Goal: Information Seeking & Learning: Learn about a topic

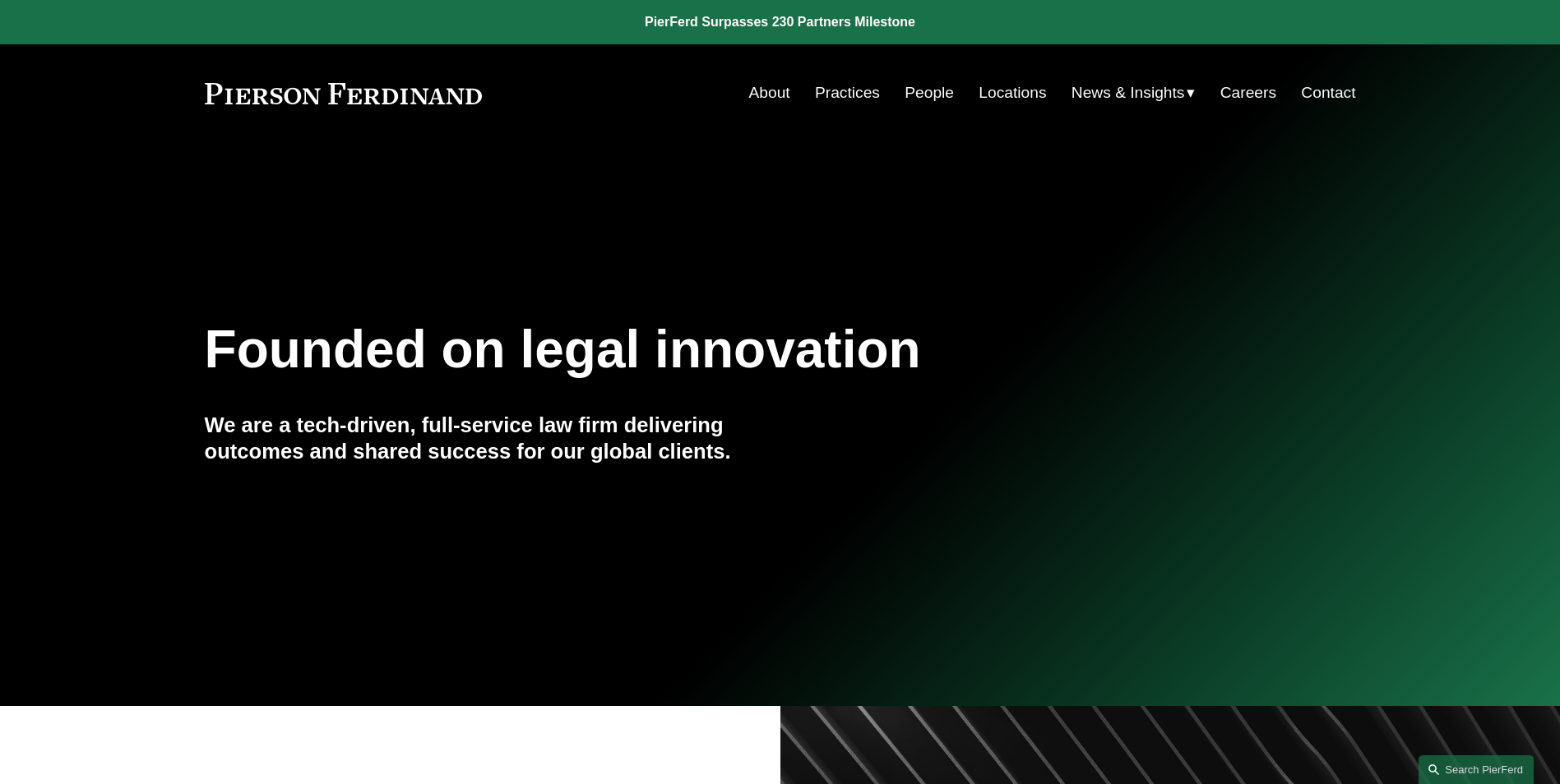
click at [923, 96] on link "People" at bounding box center [928, 92] width 49 height 31
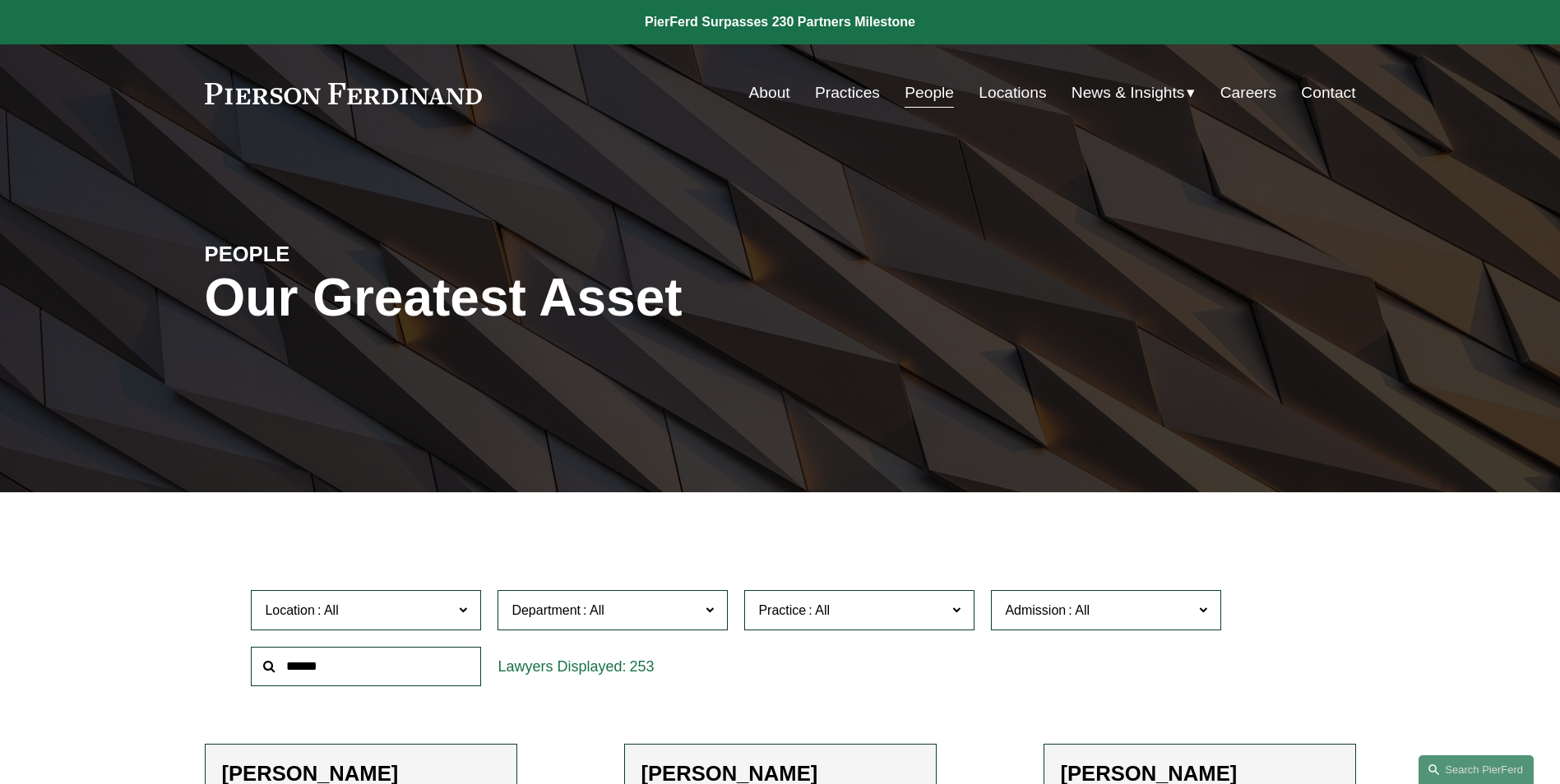
click at [321, 678] on input "text" at bounding box center [366, 667] width 230 height 40
type input "*******"
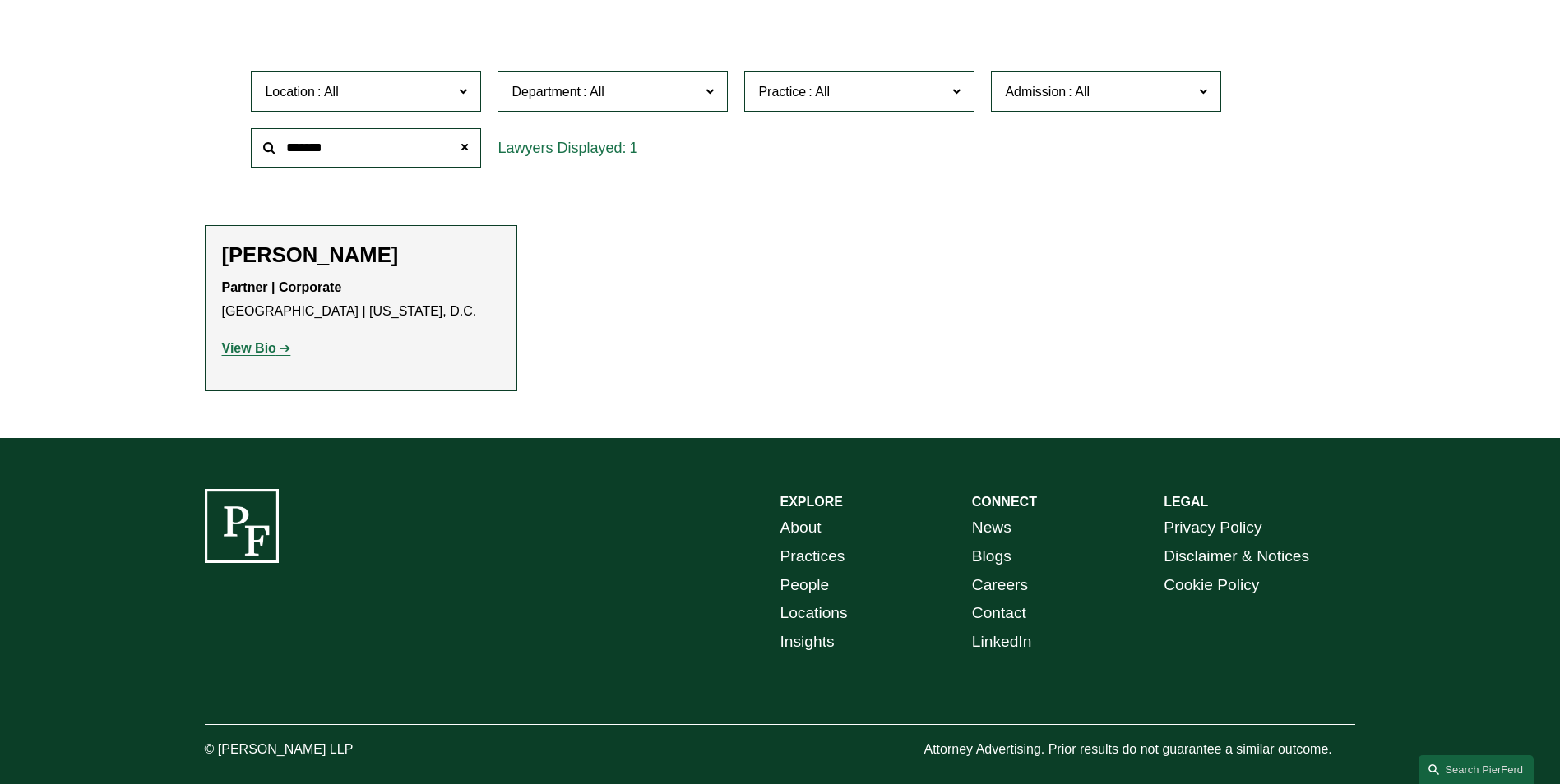
scroll to position [550, 0]
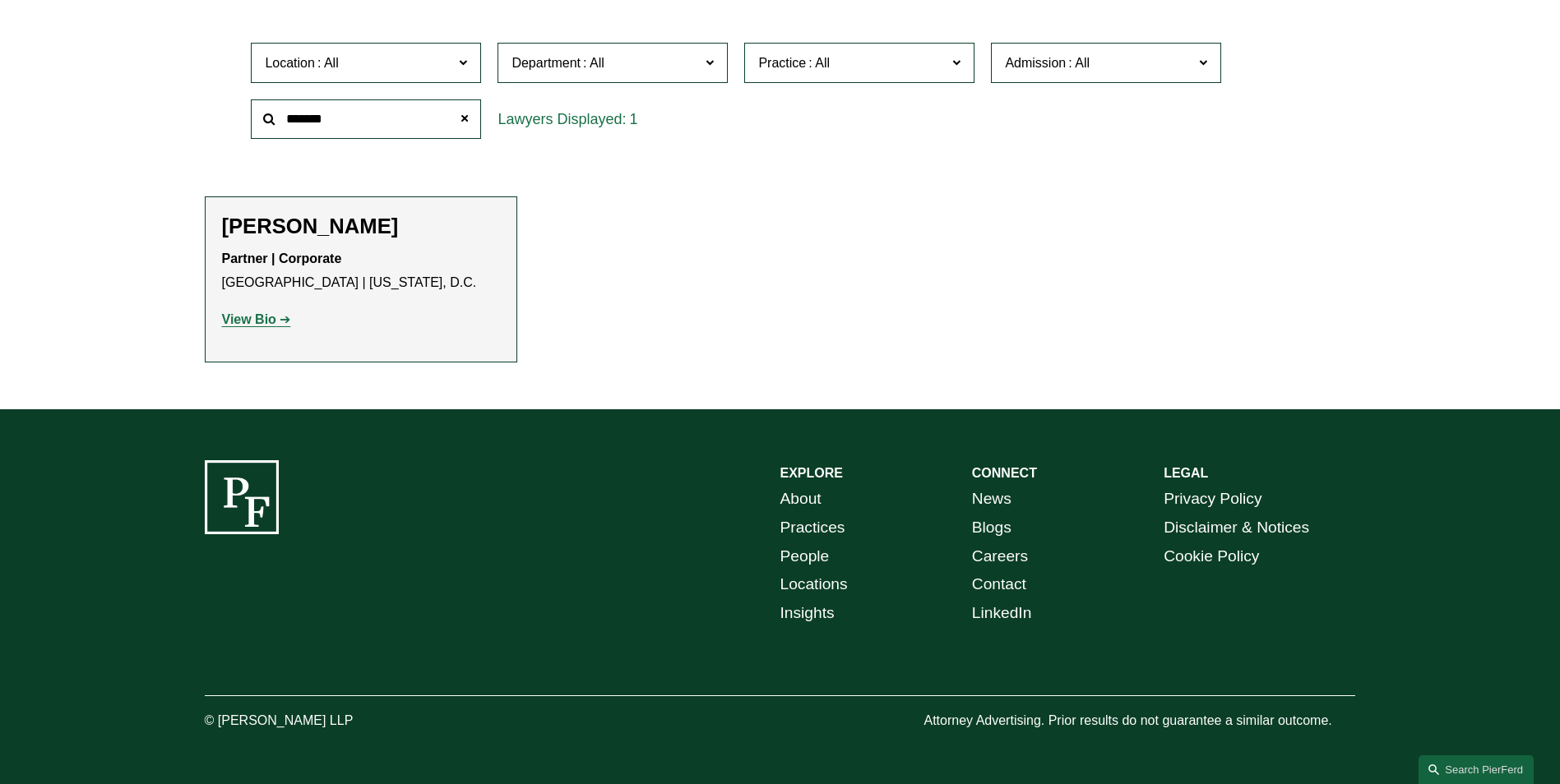
click at [241, 319] on strong "View Bio" at bounding box center [249, 319] width 54 height 14
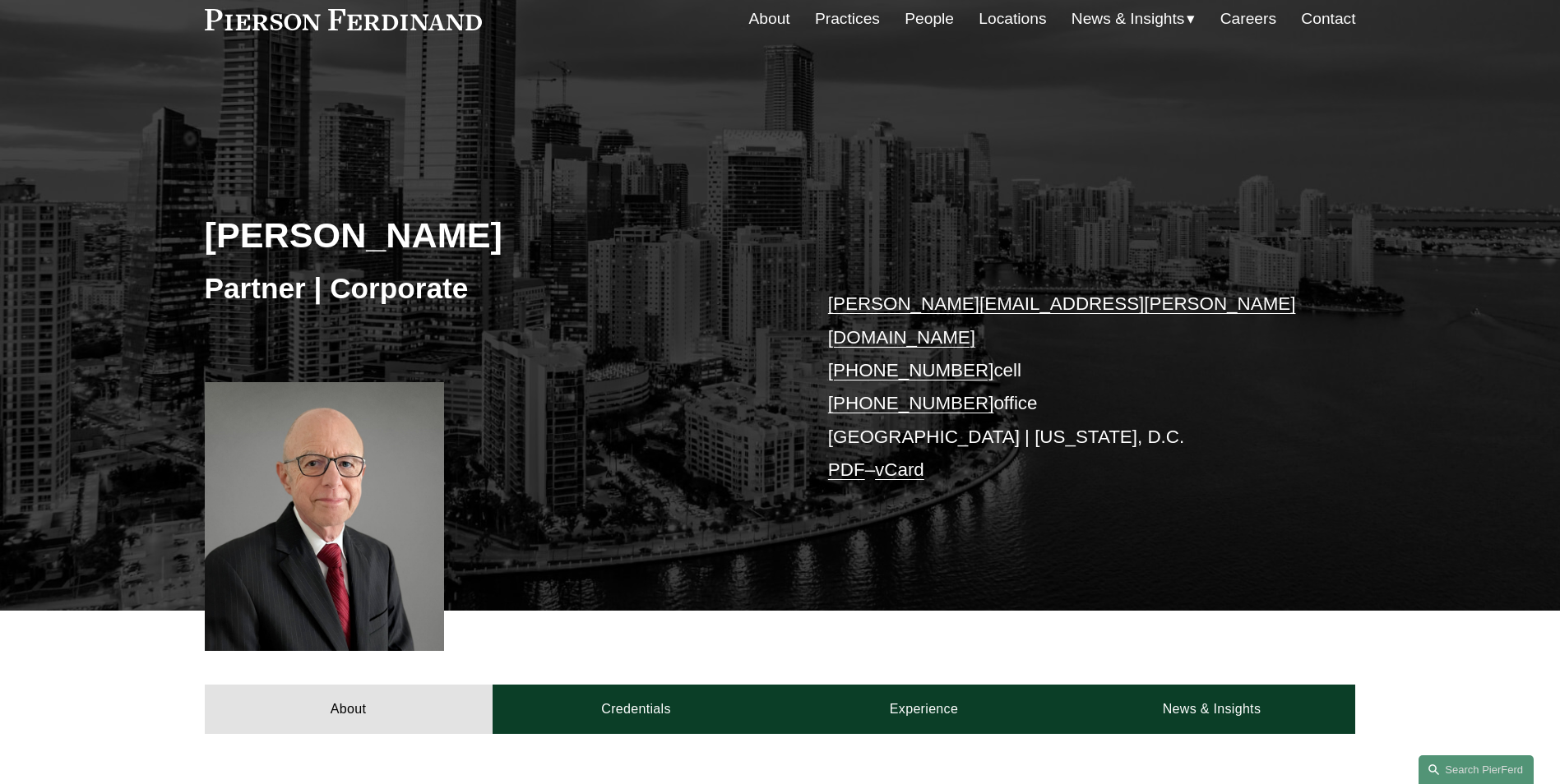
scroll to position [329, 0]
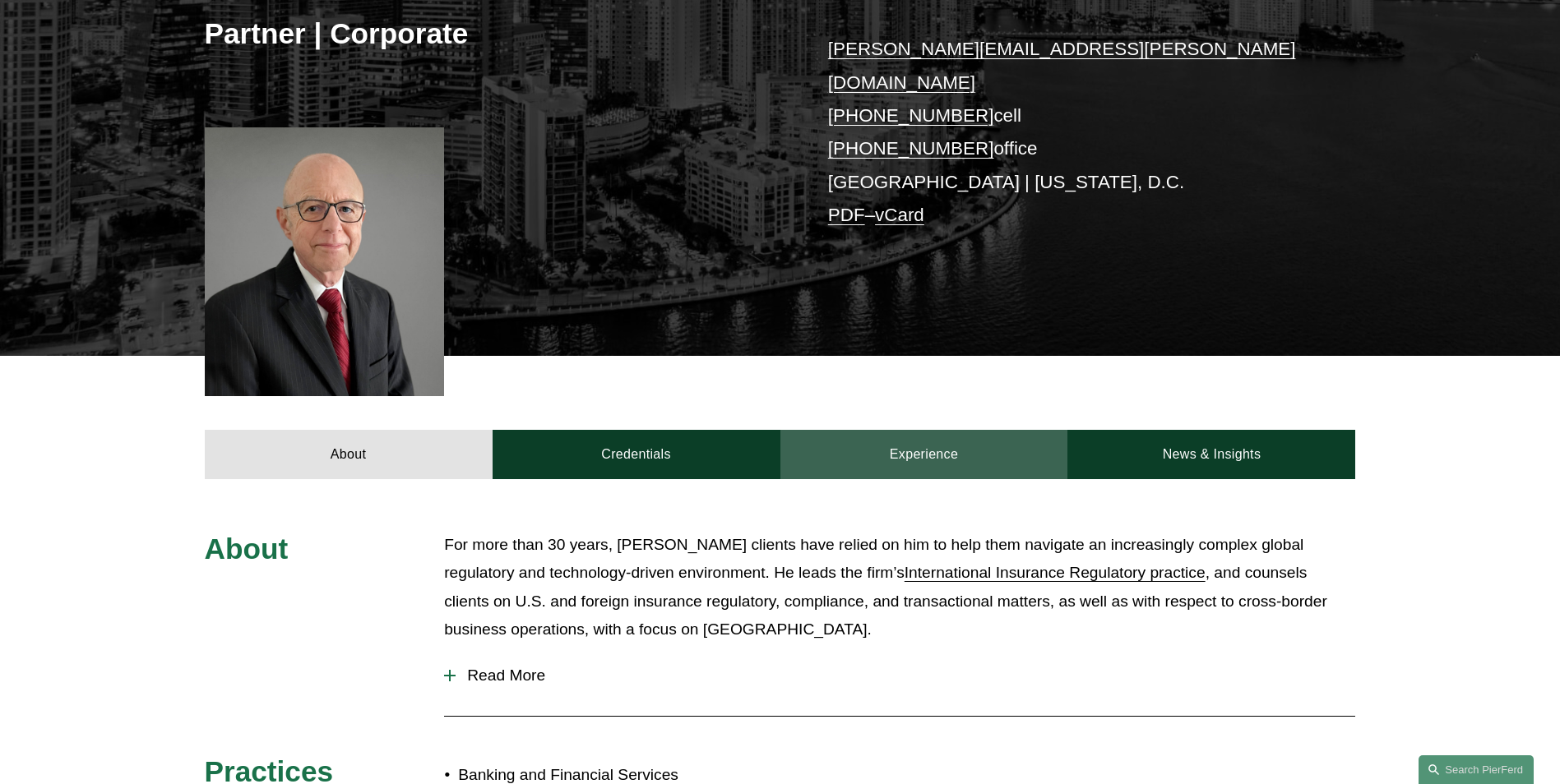
click at [946, 430] on link "Experience" at bounding box center [924, 454] width 288 height 49
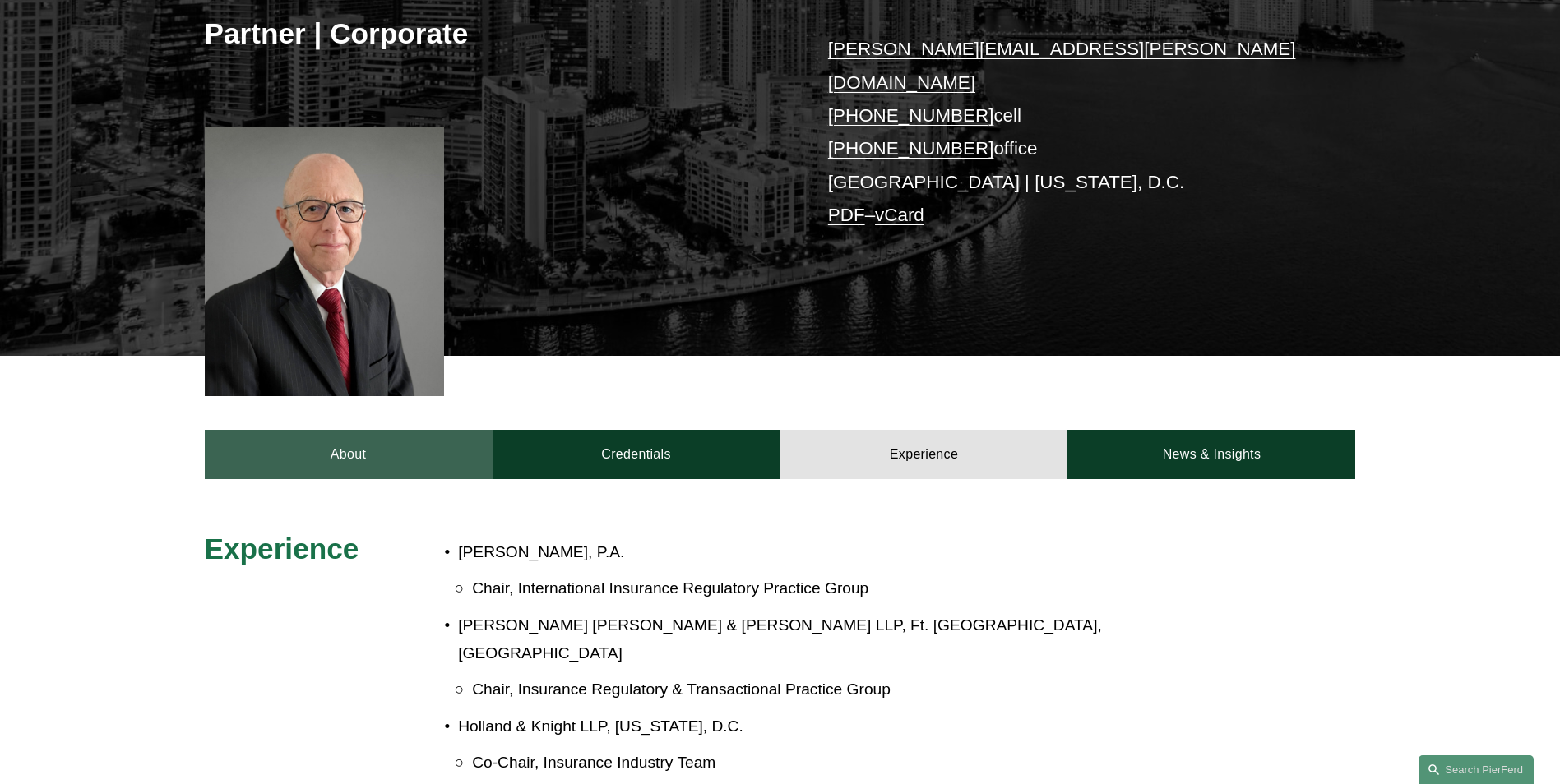
click at [321, 439] on link "About" at bounding box center [349, 454] width 288 height 49
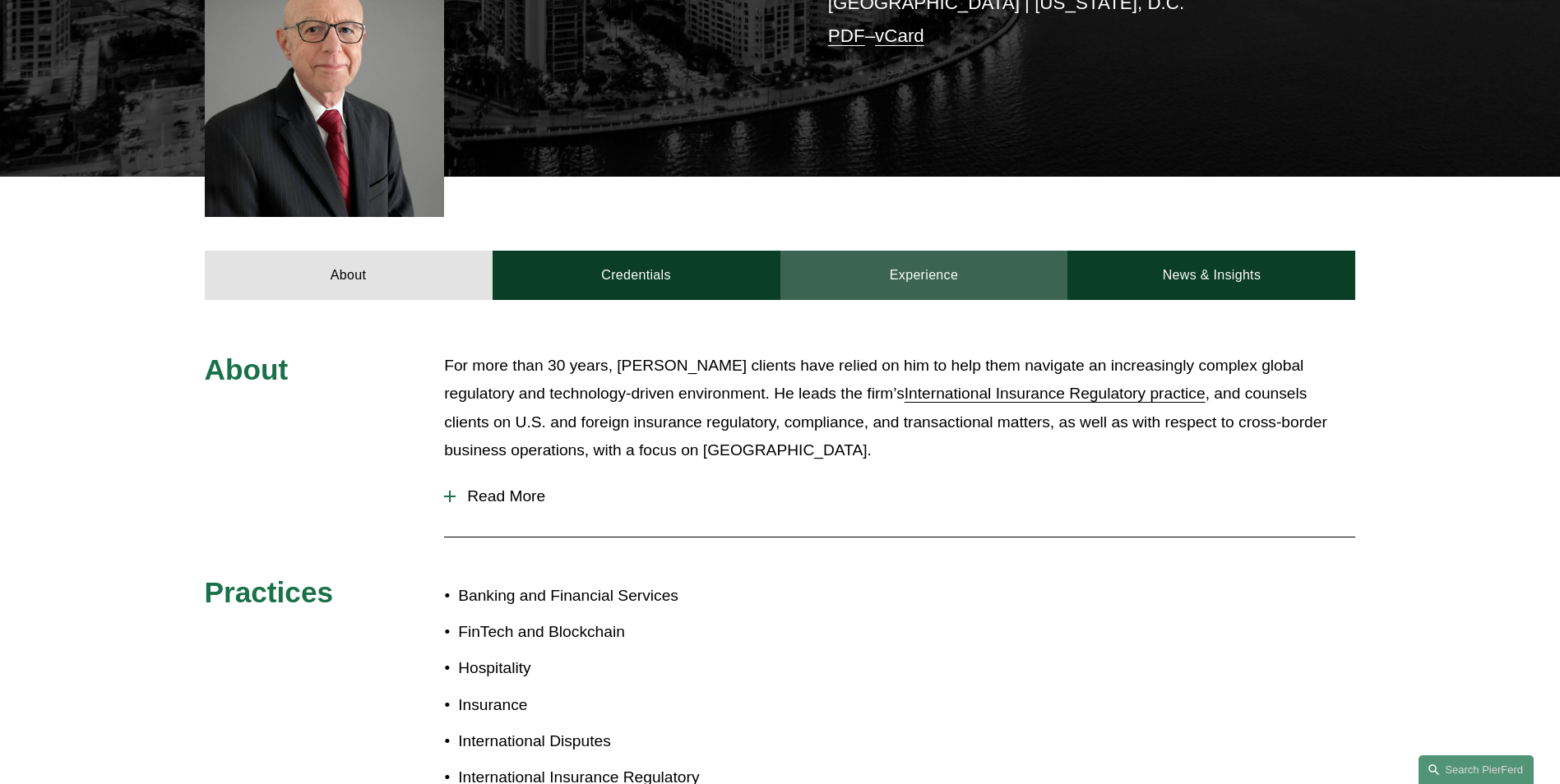
scroll to position [411, 0]
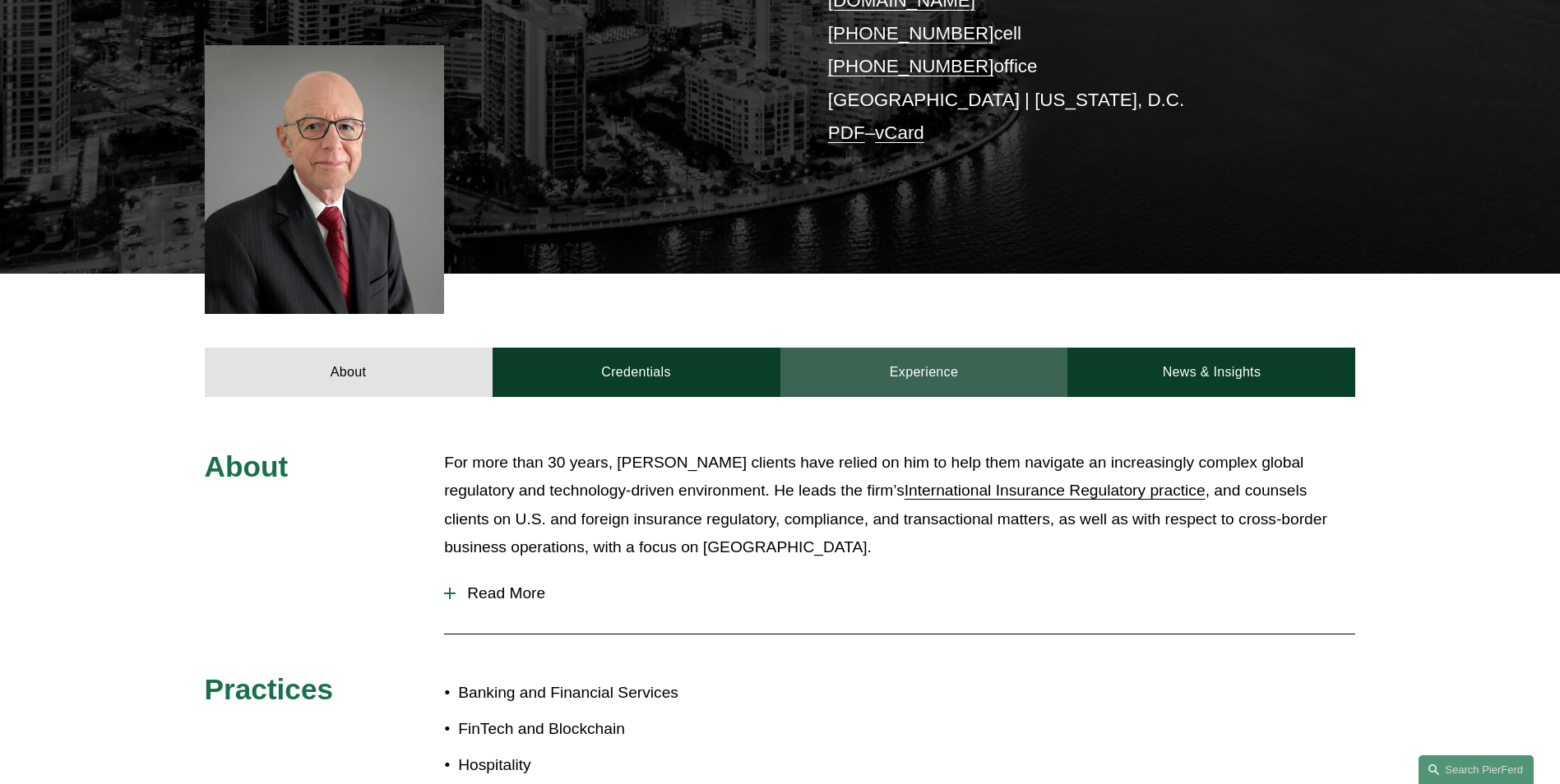
click at [943, 351] on link "Experience" at bounding box center [924, 372] width 288 height 49
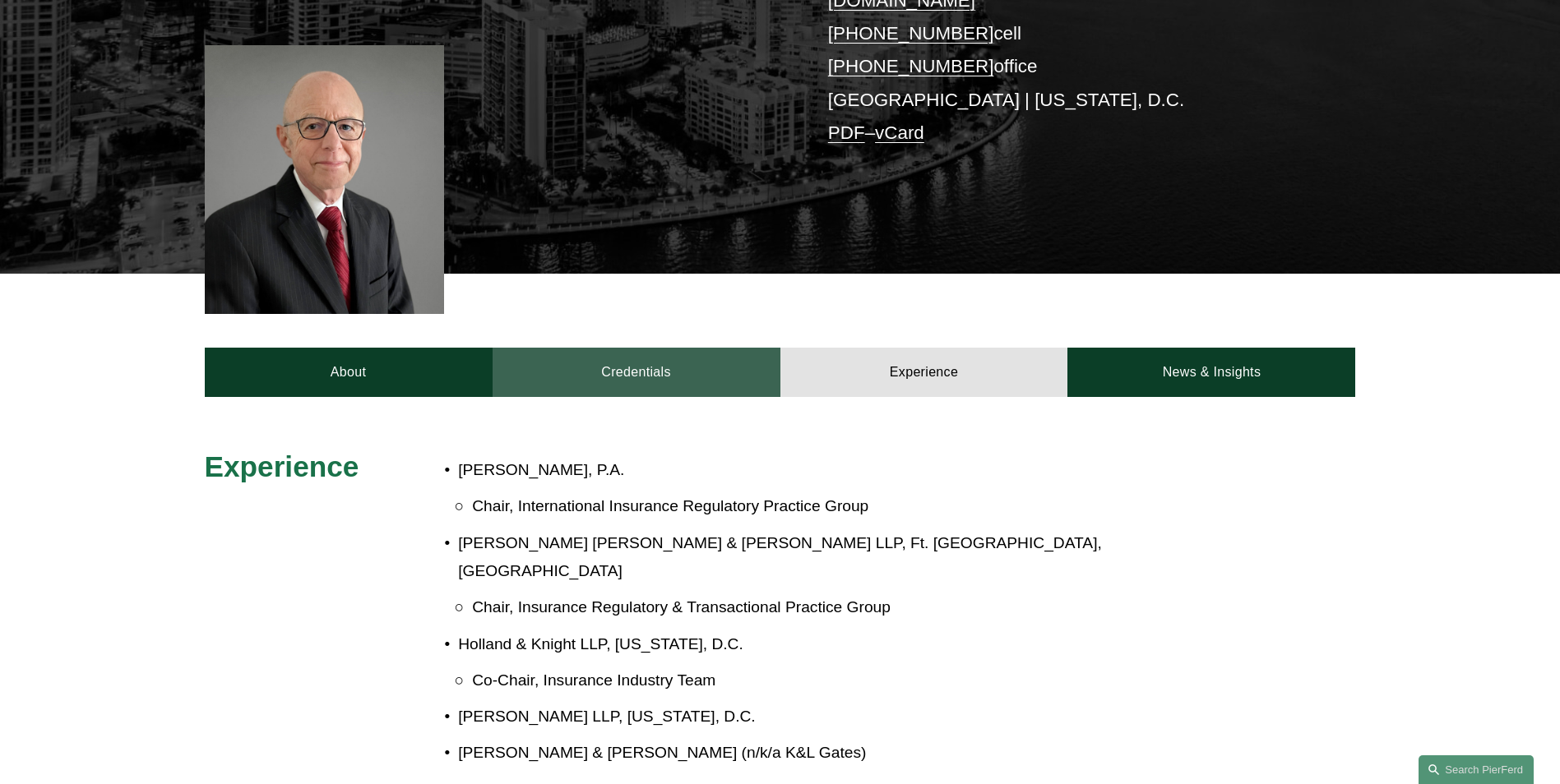
click at [682, 354] on link "Credentials" at bounding box center [637, 372] width 288 height 49
